Goal: Find specific page/section: Find specific page/section

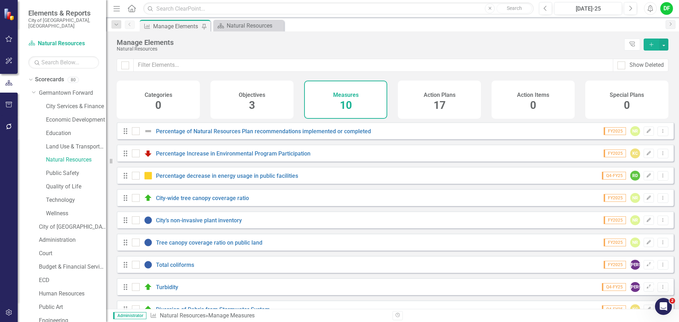
scroll to position [41, 0]
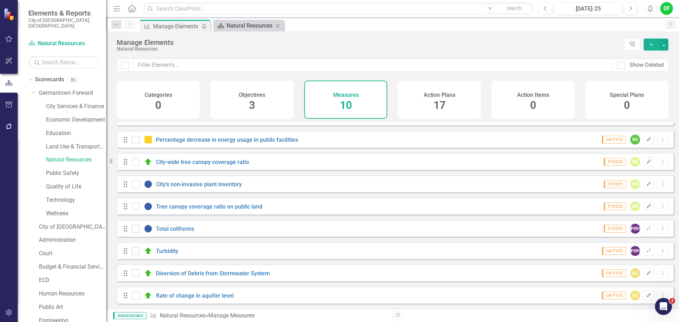
click at [252, 28] on div "Natural Resources" at bounding box center [250, 25] width 47 height 9
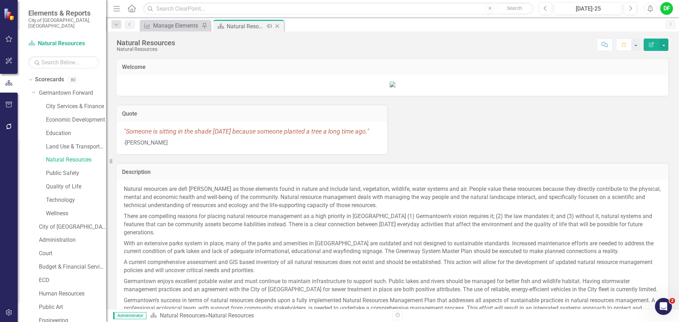
click at [276, 26] on icon "Close" at bounding box center [277, 26] width 7 height 6
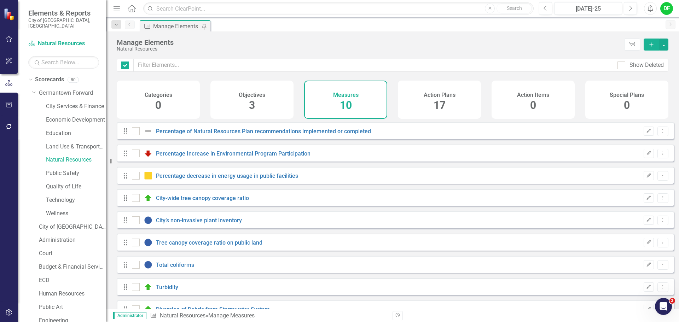
checkbox input "false"
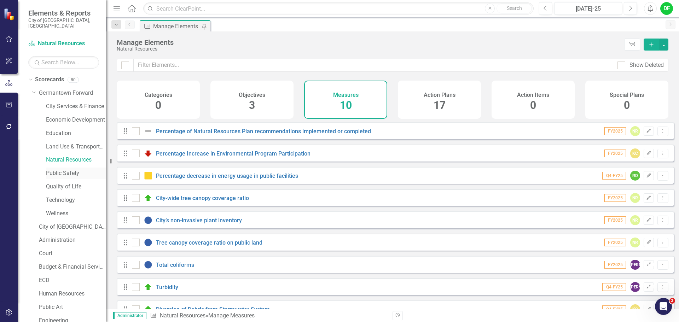
click at [74, 169] on link "Public Safety" at bounding box center [76, 173] width 60 height 8
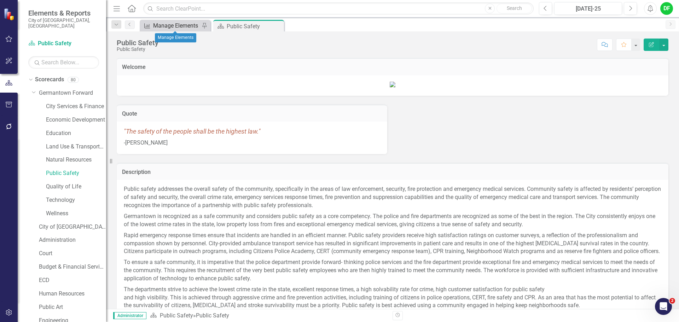
click at [176, 26] on div "Manage Elements" at bounding box center [176, 25] width 47 height 9
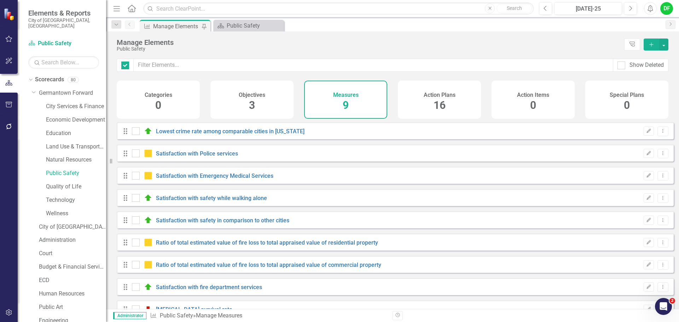
checkbox input "false"
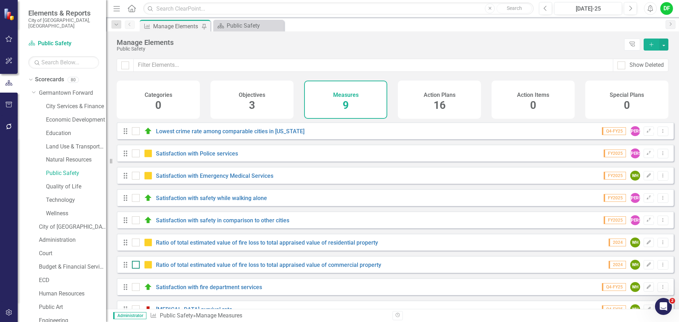
scroll to position [19, 0]
